Goal: Transaction & Acquisition: Purchase product/service

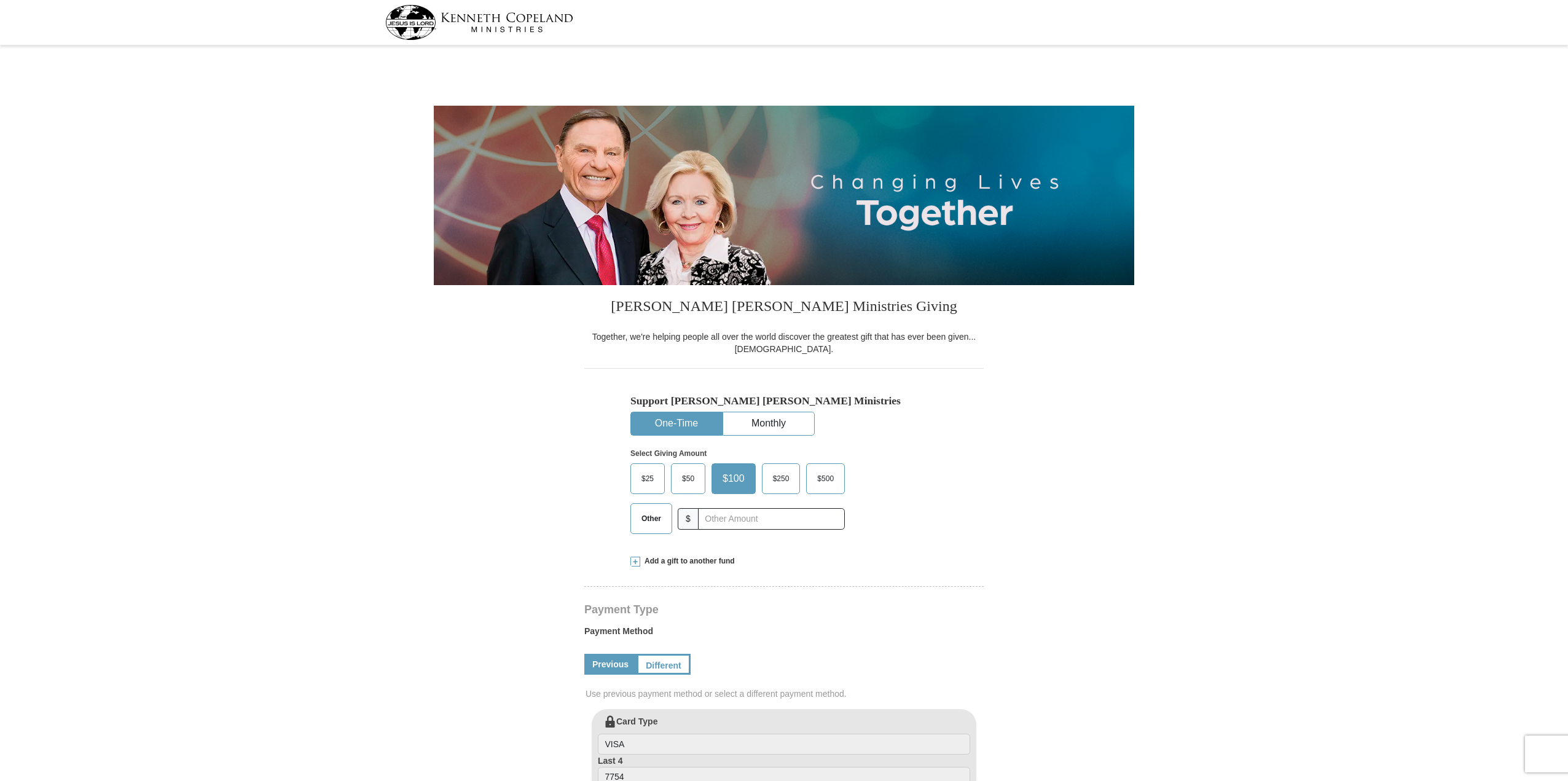
select select "CO"
click at [757, 522] on input "text" at bounding box center [771, 518] width 136 height 21
type input "125.00"
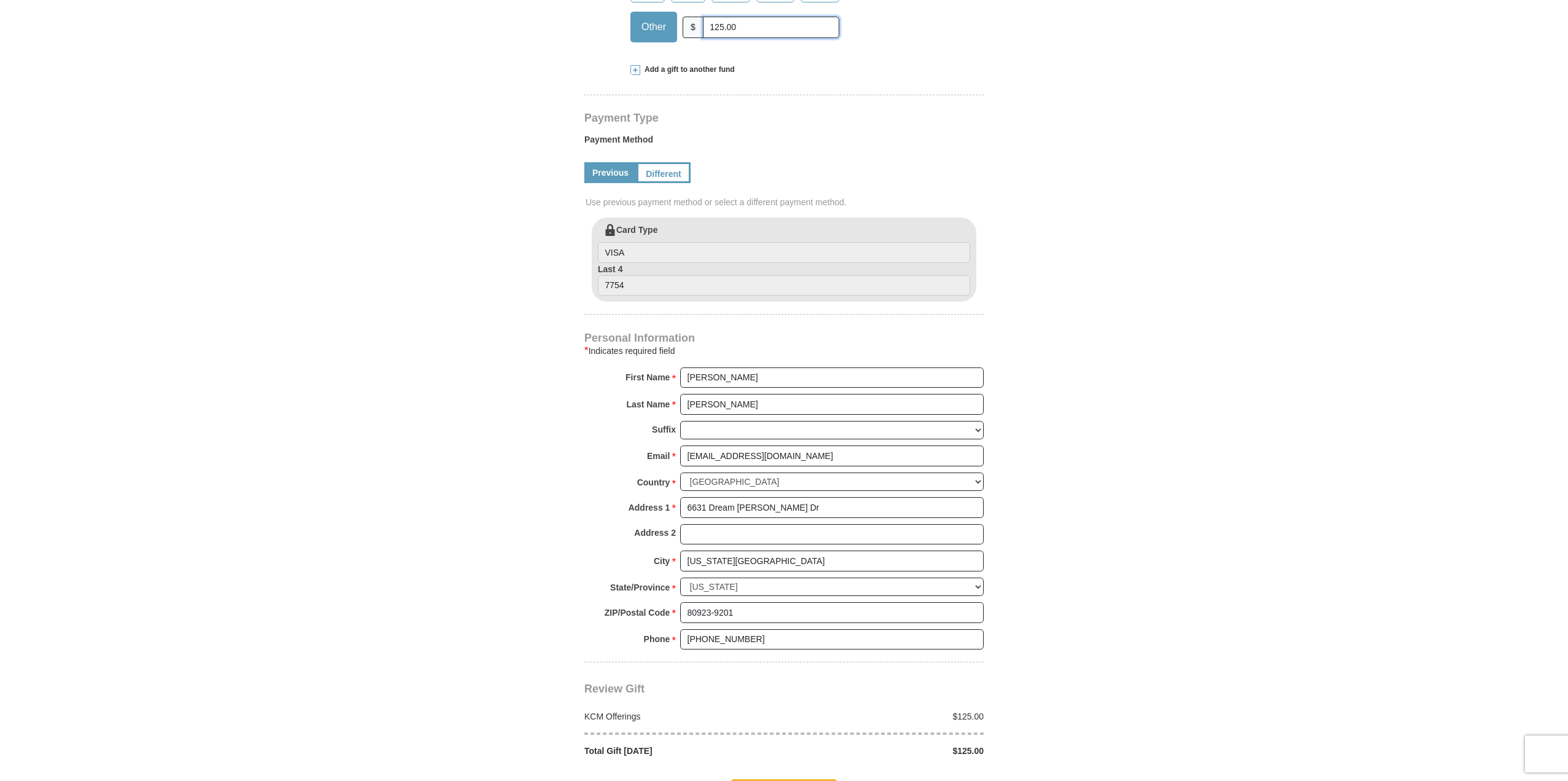
scroll to position [676, 0]
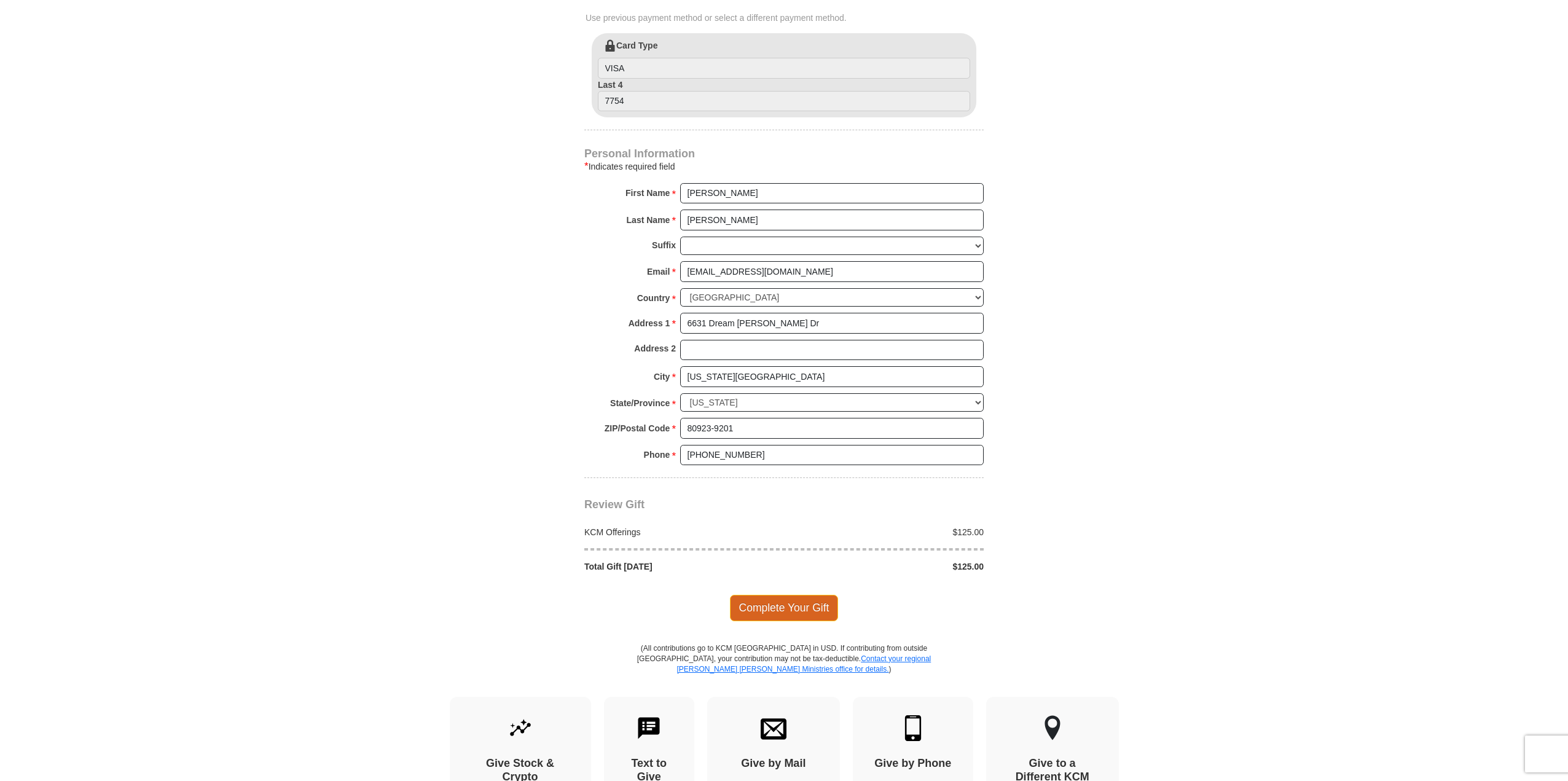
click at [797, 611] on span "Complete Your Gift" at bounding box center [784, 608] width 109 height 26
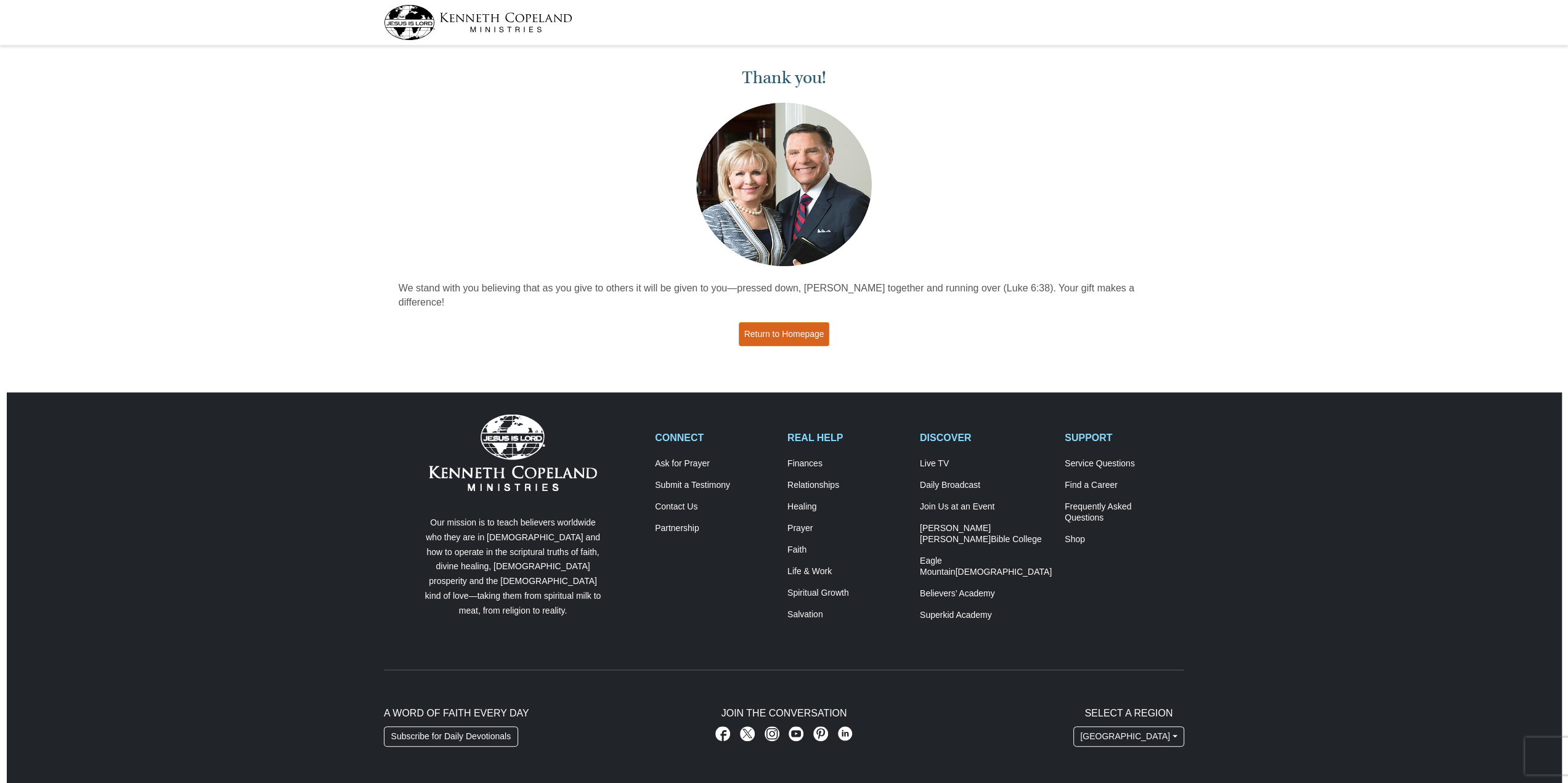
click at [786, 322] on link "Return to Homepage" at bounding box center [784, 334] width 91 height 24
